Goal: Task Accomplishment & Management: Complete application form

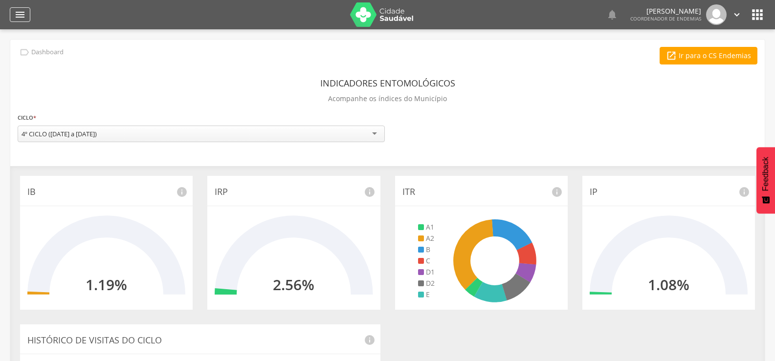
click at [20, 9] on icon "" at bounding box center [20, 15] width 12 height 12
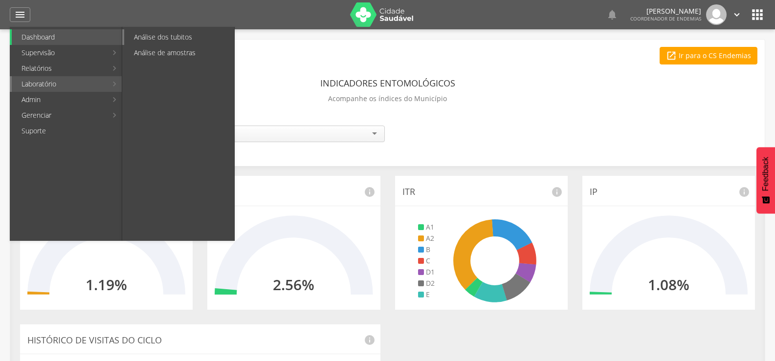
click at [152, 37] on link "Análise dos tubitos" at bounding box center [179, 37] width 110 height 16
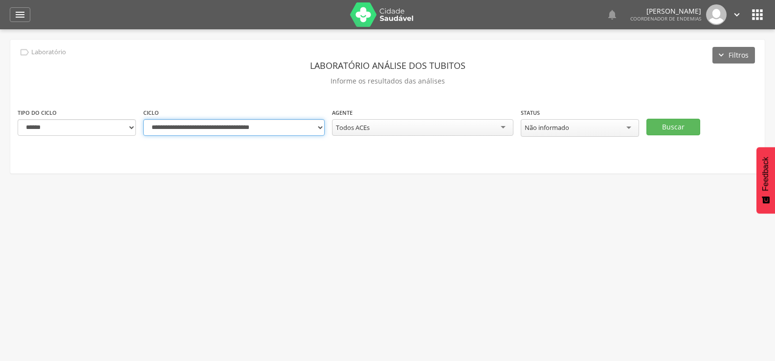
click at [315, 126] on select "**********" at bounding box center [233, 127] width 181 height 17
select select "**********"
click at [143, 119] on select "**********" at bounding box center [233, 127] width 181 height 17
click at [681, 124] on button "Buscar" at bounding box center [673, 127] width 54 height 17
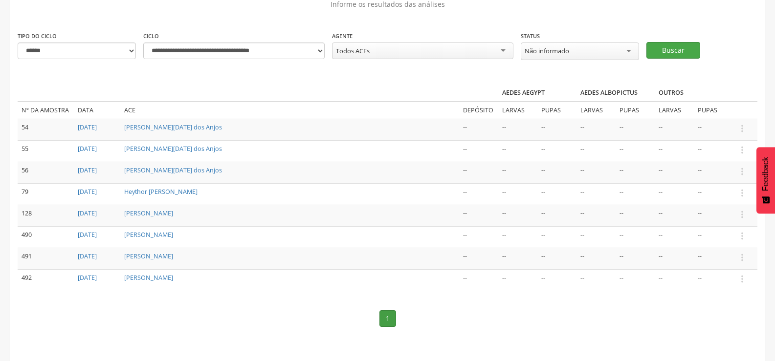
scroll to position [79, 0]
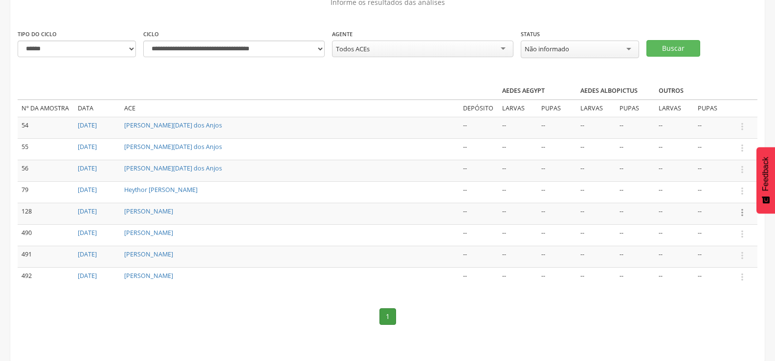
click at [742, 211] on icon "" at bounding box center [742, 212] width 11 height 11
click at [720, 191] on link "Informar resultado" at bounding box center [708, 196] width 77 height 12
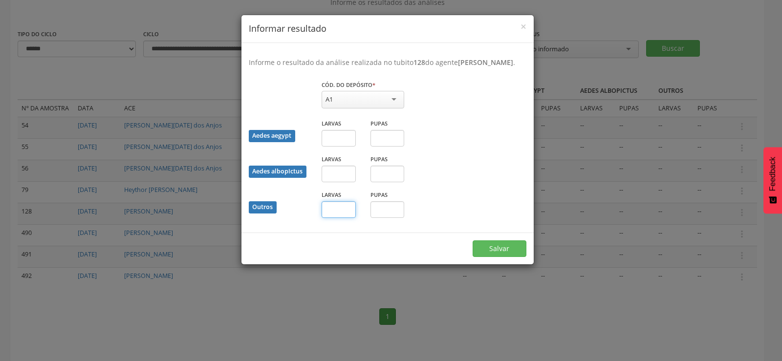
click at [330, 218] on input "text" at bounding box center [339, 209] width 34 height 17
type input "**"
click at [494, 253] on button "Salvar" at bounding box center [500, 249] width 54 height 17
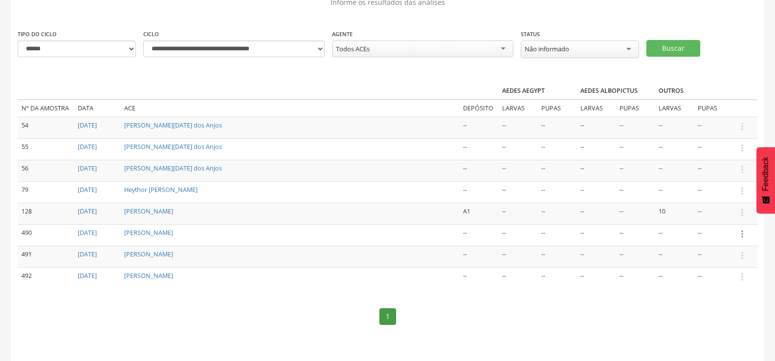
click at [738, 229] on icon "" at bounding box center [742, 234] width 11 height 11
click at [713, 212] on link "Informar resultado" at bounding box center [708, 218] width 77 height 12
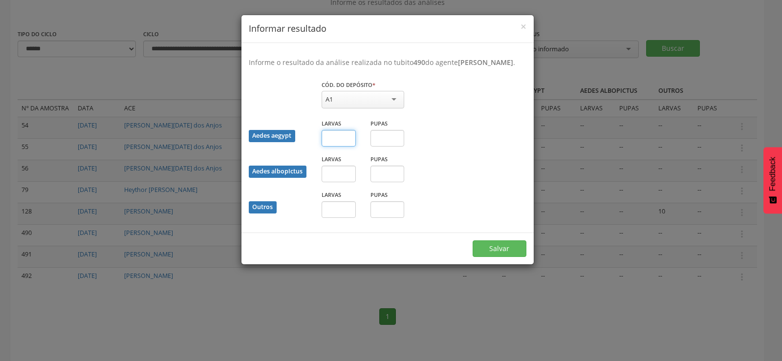
click at [341, 147] on input "text" at bounding box center [339, 138] width 34 height 17
type input "*"
click at [503, 252] on button "Salvar" at bounding box center [500, 249] width 54 height 17
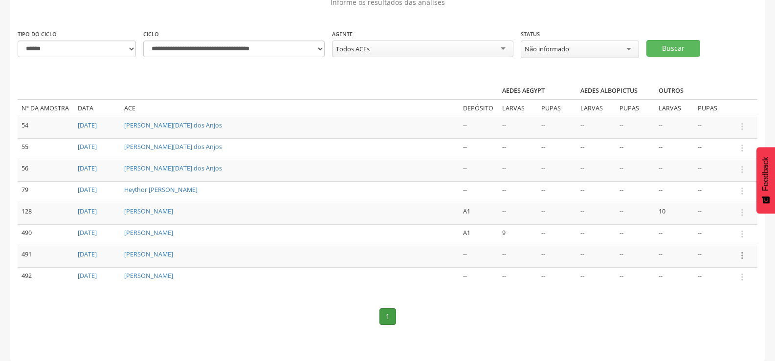
click at [742, 253] on icon "" at bounding box center [742, 255] width 11 height 11
click at [721, 236] on link "Informar resultado" at bounding box center [708, 239] width 77 height 12
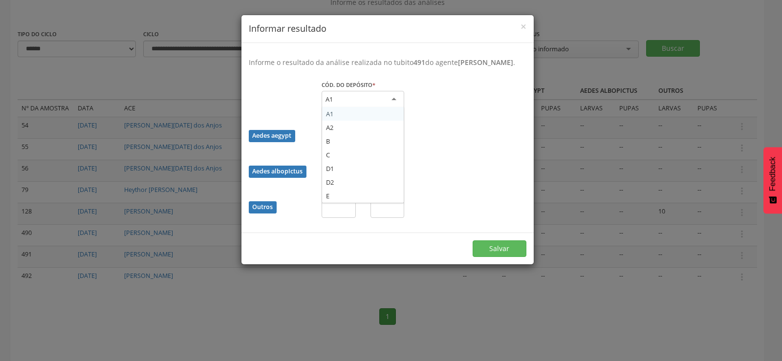
click at [385, 104] on div "A1" at bounding box center [363, 100] width 83 height 18
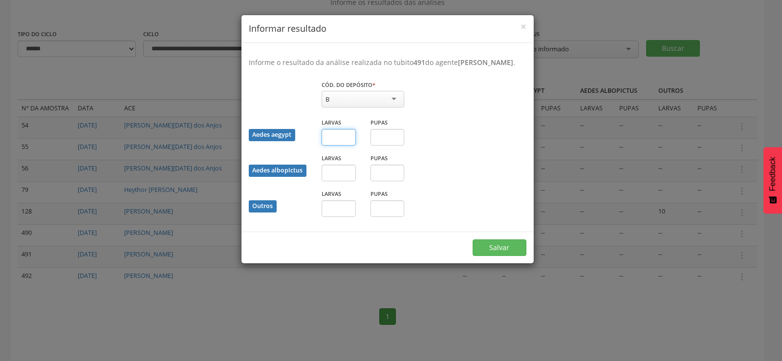
click at [333, 146] on input "text" at bounding box center [339, 137] width 34 height 17
type input "*"
click at [383, 146] on input "text" at bounding box center [388, 137] width 34 height 17
type input "*"
click at [506, 255] on button "Salvar" at bounding box center [500, 248] width 54 height 17
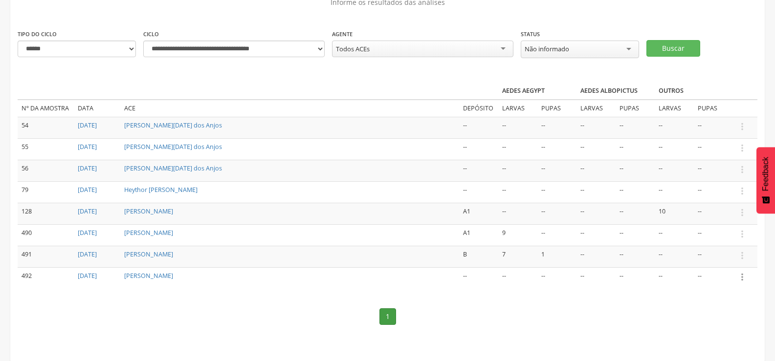
click at [743, 273] on icon "" at bounding box center [742, 277] width 11 height 11
click at [715, 258] on link "Informar resultado" at bounding box center [708, 261] width 77 height 12
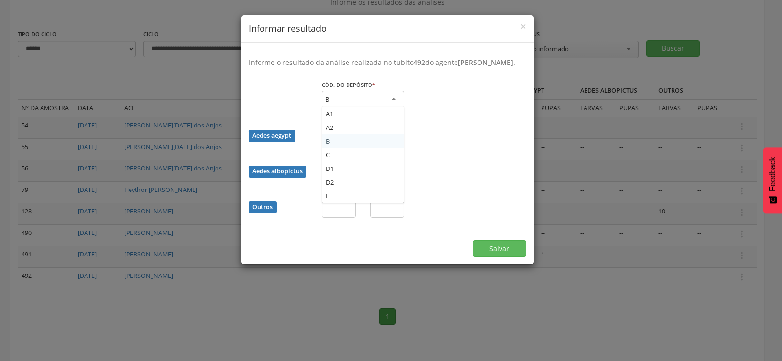
click at [378, 101] on div "B" at bounding box center [363, 100] width 83 height 18
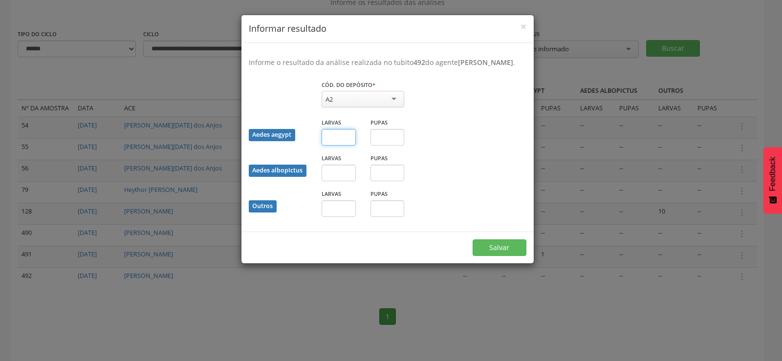
click at [342, 146] on input "text" at bounding box center [339, 137] width 34 height 17
type input "*"
click at [390, 146] on input "text" at bounding box center [388, 137] width 34 height 17
type input "*"
click at [502, 256] on button "Salvar" at bounding box center [500, 248] width 54 height 17
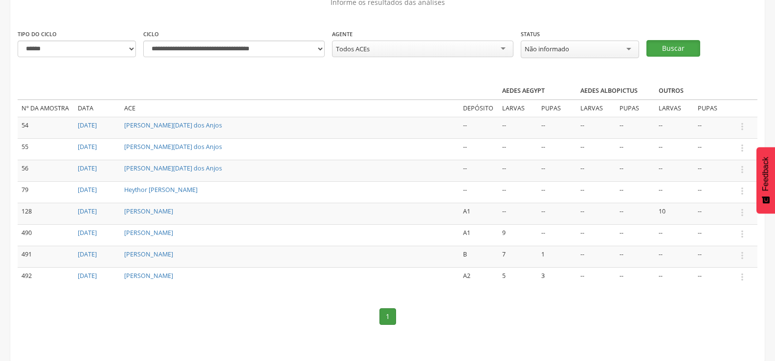
click at [670, 44] on button "Buscar" at bounding box center [673, 48] width 54 height 17
